Goal: Task Accomplishment & Management: Use online tool/utility

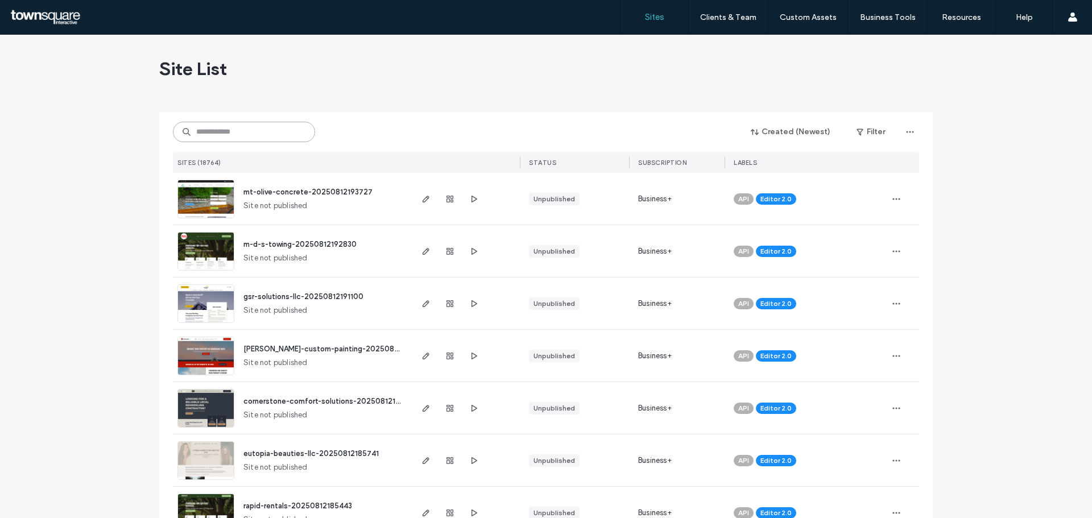
click at [208, 137] on input at bounding box center [244, 132] width 142 height 20
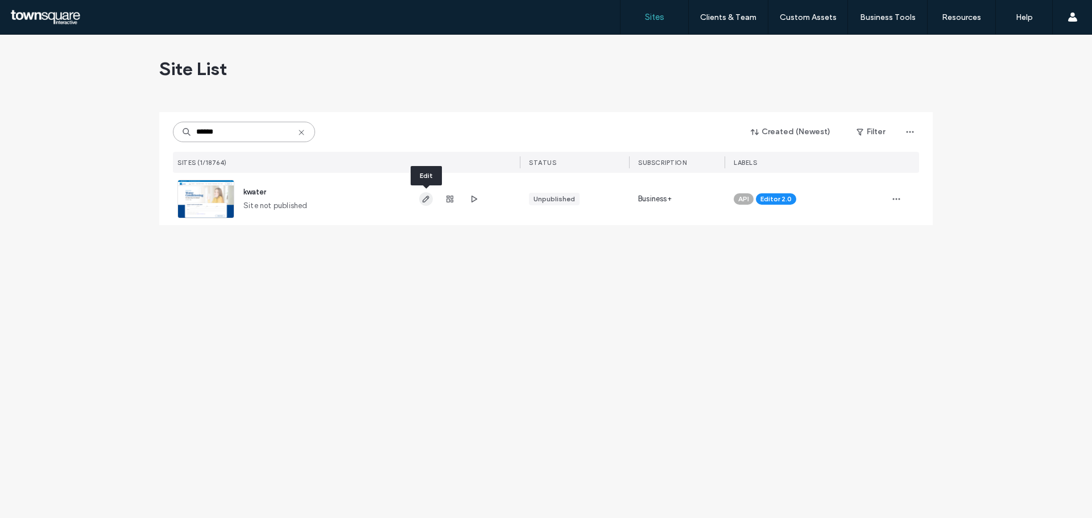
type input "******"
click at [427, 197] on use "button" at bounding box center [426, 199] width 7 height 7
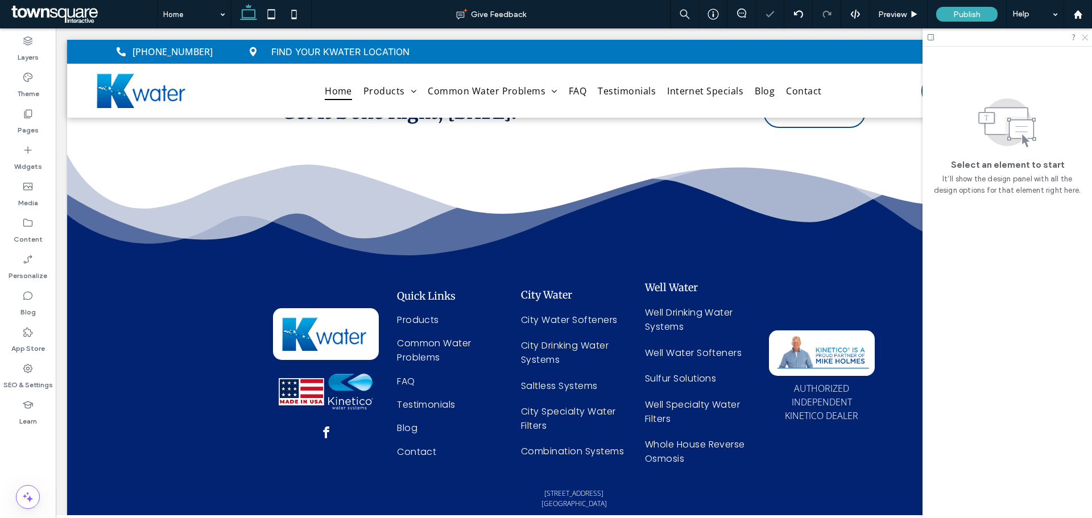
click at [1087, 35] on icon at bounding box center [1084, 36] width 7 height 7
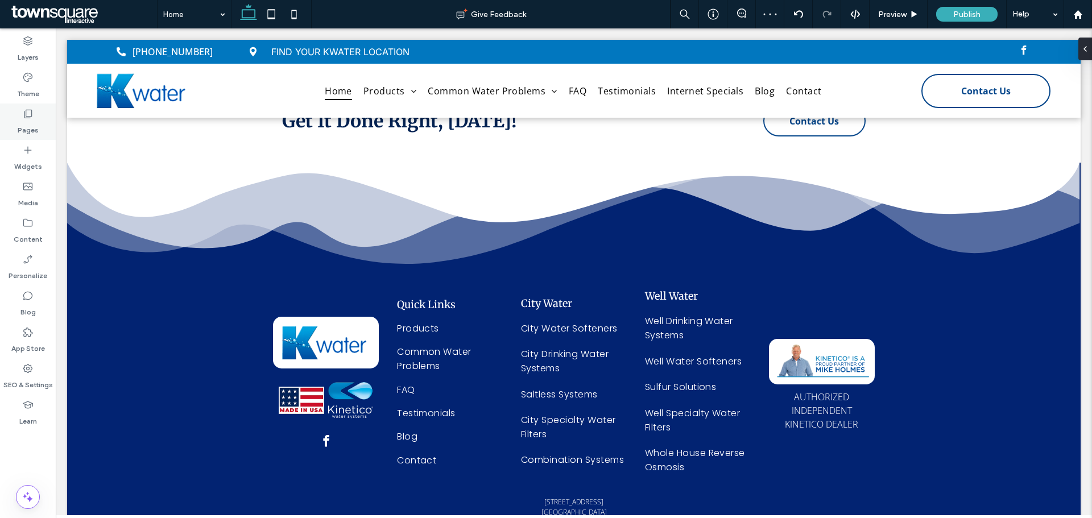
click at [26, 124] on label "Pages" at bounding box center [28, 127] width 21 height 16
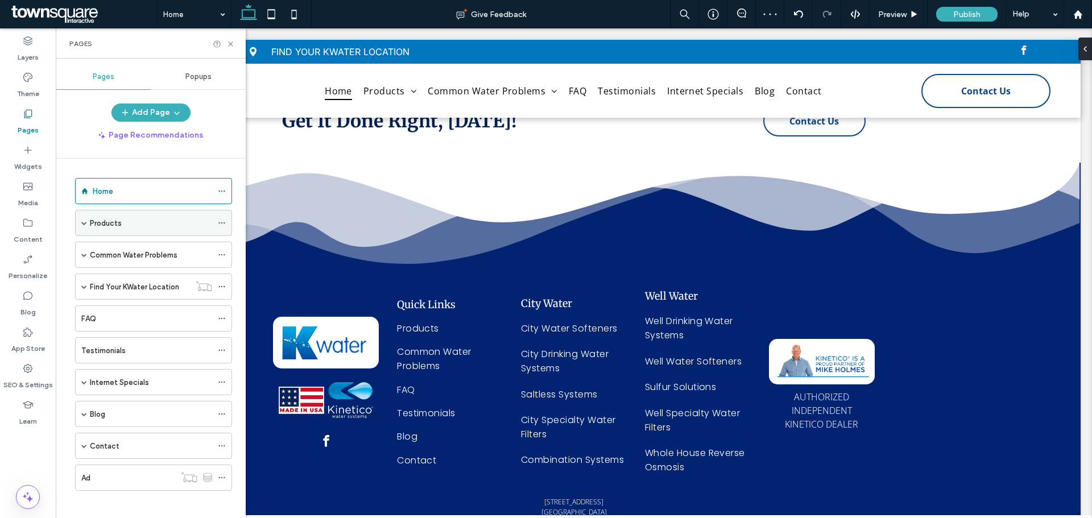
click at [129, 229] on div "Products" at bounding box center [151, 222] width 122 height 25
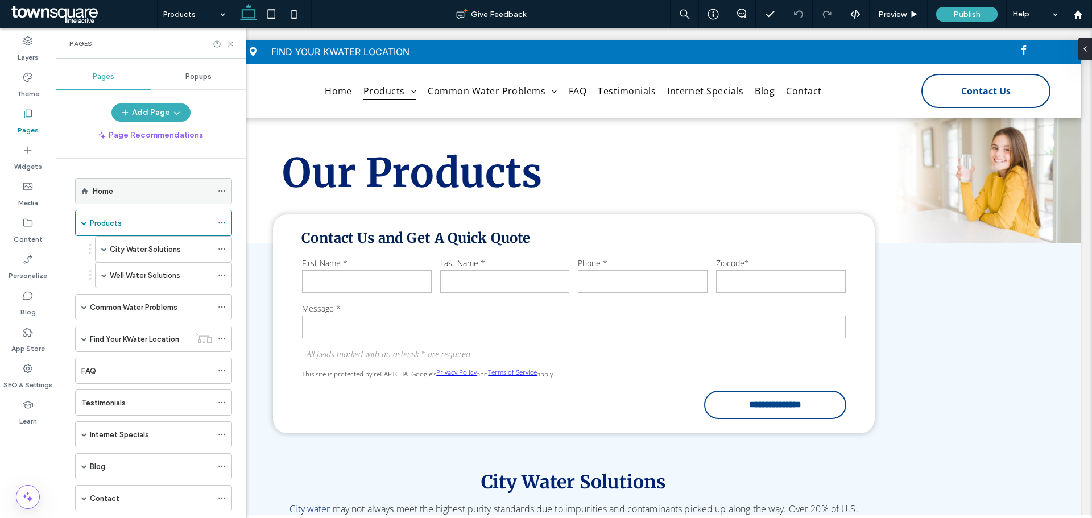
click at [104, 188] on label "Home" at bounding box center [103, 191] width 20 height 20
